Goal: Find specific page/section: Find specific page/section

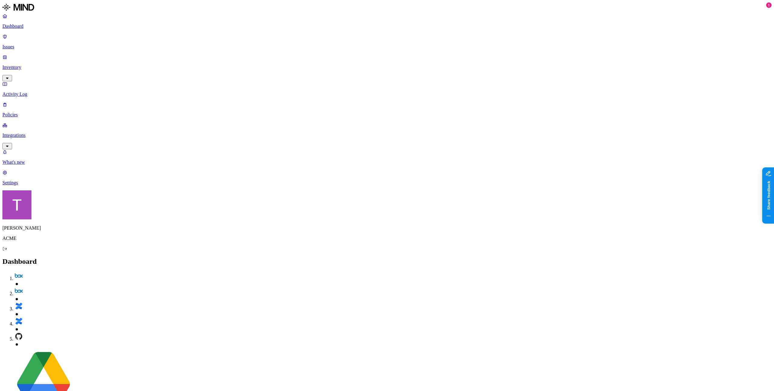
click at [47, 133] on p "Integrations" at bounding box center [387, 135] width 770 height 5
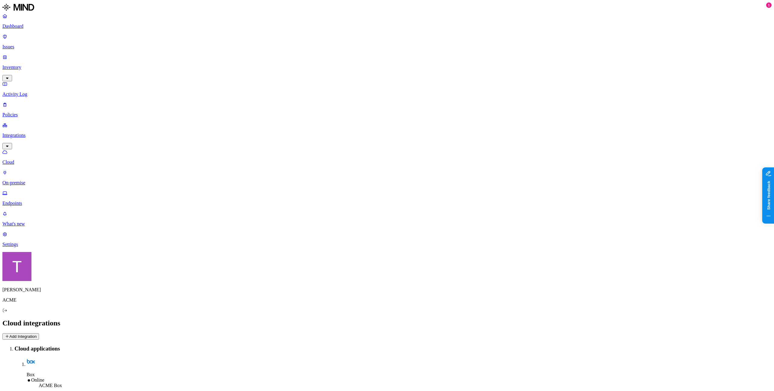
click at [31, 65] on p "Inventory" at bounding box center [387, 67] width 770 height 5
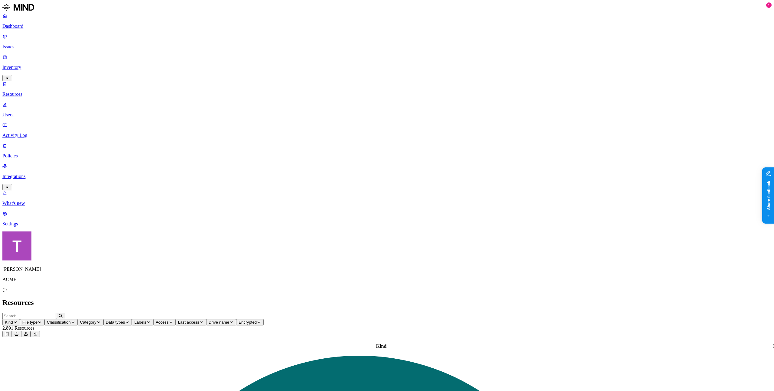
click at [20, 319] on button "Kind" at bounding box center [11, 322] width 18 height 6
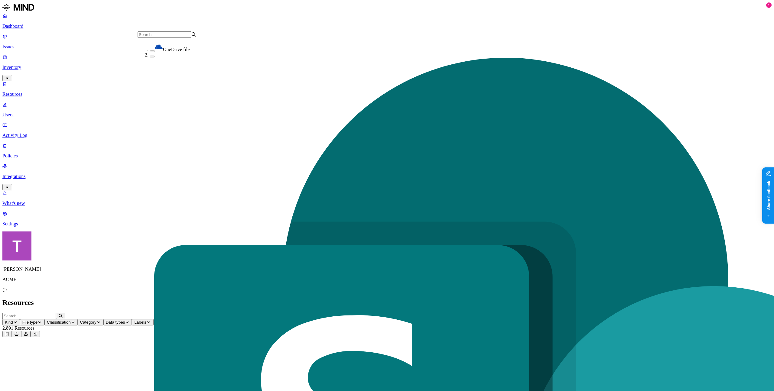
scroll to position [58, 0]
click at [42, 321] on icon "button" at bounding box center [40, 323] width 5 height 4
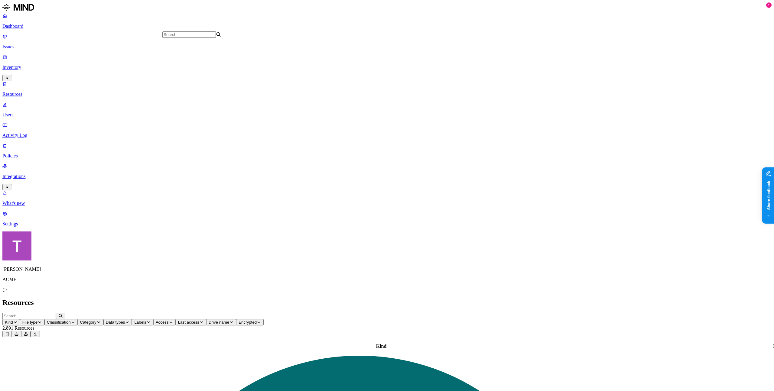
scroll to position [866, 0]
click at [175, 299] on h2 "Resources" at bounding box center [387, 303] width 770 height 8
